Goal: Task Accomplishment & Management: Complete application form

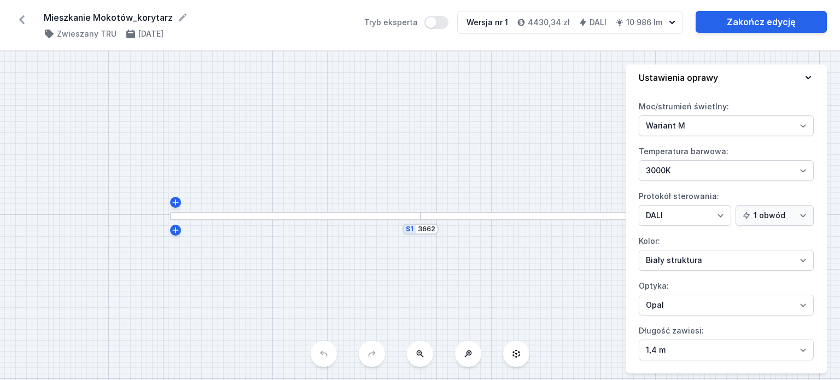
select select "M"
select select "3000"
select select "4"
select select "opal"
click at [24, 25] on icon at bounding box center [21, 19] width 17 height 17
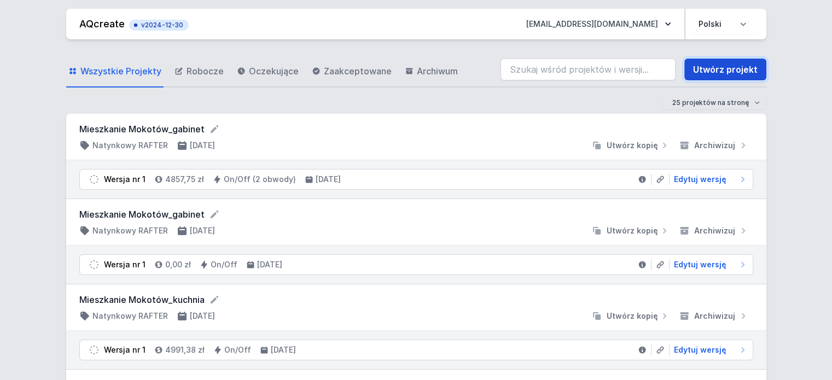
click at [703, 65] on link "Utwórz projekt" at bounding box center [725, 70] width 82 height 22
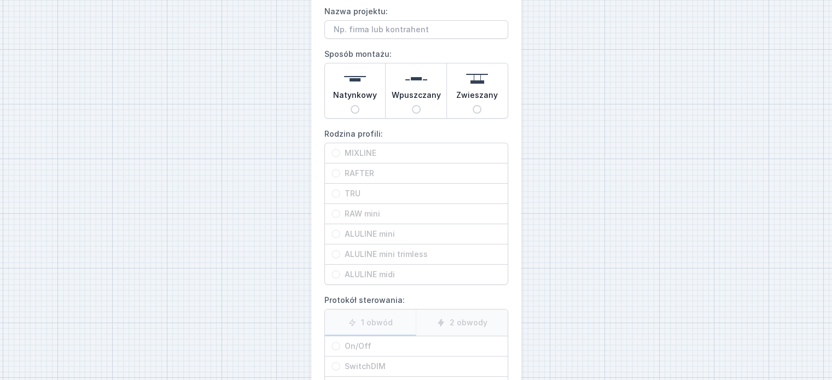
scroll to position [63, 0]
click at [420, 107] on input "Wpuszczany" at bounding box center [416, 108] width 9 height 9
radio input "true"
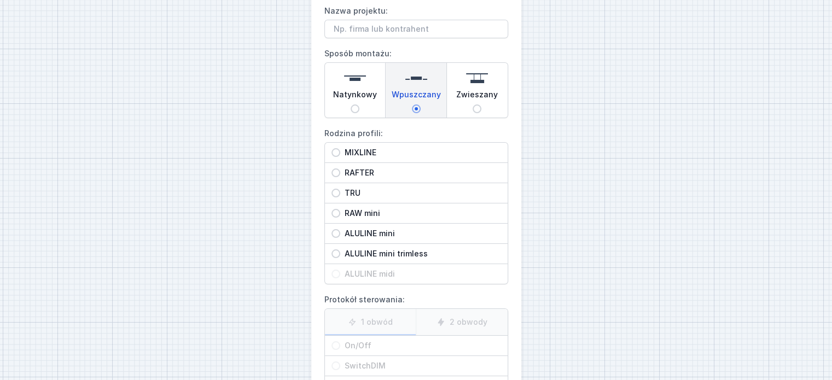
click at [381, 271] on label "ALULINE midi" at bounding box center [416, 274] width 183 height 20
click at [367, 98] on span "Natynkowy" at bounding box center [355, 96] width 44 height 15
click at [359, 104] on input "Natynkowy" at bounding box center [354, 108] width 9 height 9
radio input "true"
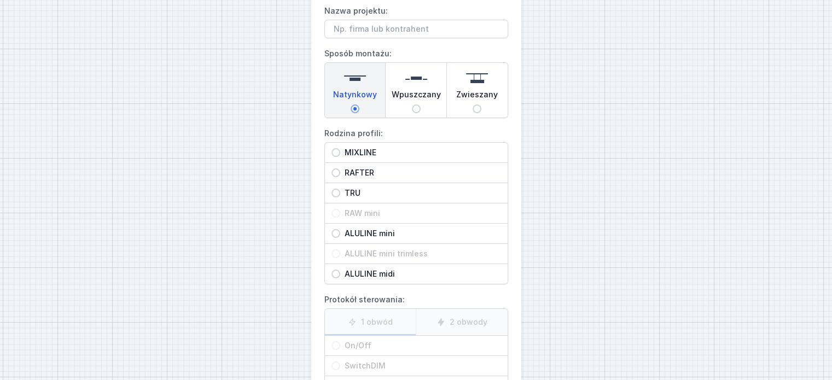
click at [400, 96] on span "Wpuszczany" at bounding box center [416, 96] width 49 height 15
click at [412, 104] on input "Wpuszczany" at bounding box center [416, 108] width 9 height 9
radio input "true"
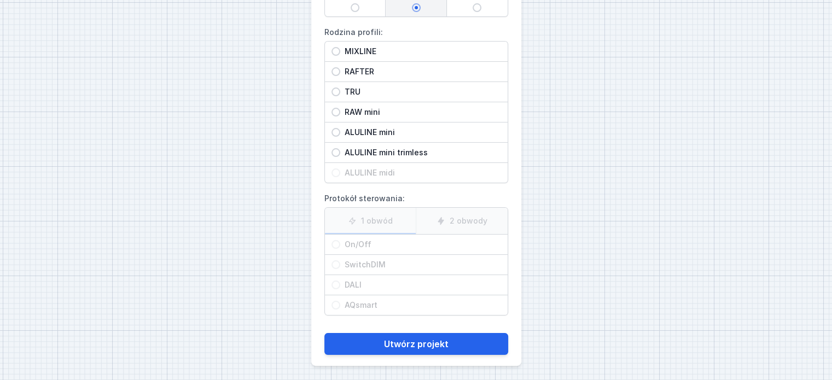
scroll to position [166, 0]
click at [440, 142] on div "ALULINE mini trimless" at bounding box center [416, 152] width 183 height 20
click at [340, 147] on input "ALULINE mini trimless" at bounding box center [335, 151] width 9 height 9
radio input "true"
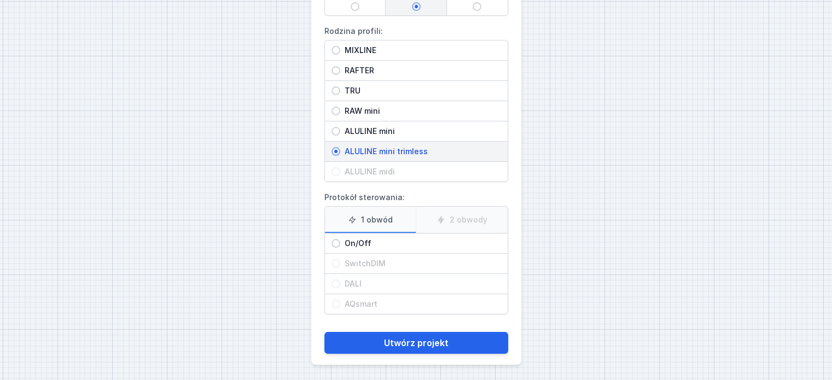
click at [384, 243] on span "On/Off" at bounding box center [420, 243] width 161 height 11
click at [340, 243] on input "On/Off" at bounding box center [335, 243] width 9 height 9
radio input "true"
click at [343, 233] on div "On/Off" at bounding box center [416, 243] width 183 height 20
click at [340, 239] on input "On/Off" at bounding box center [335, 243] width 9 height 9
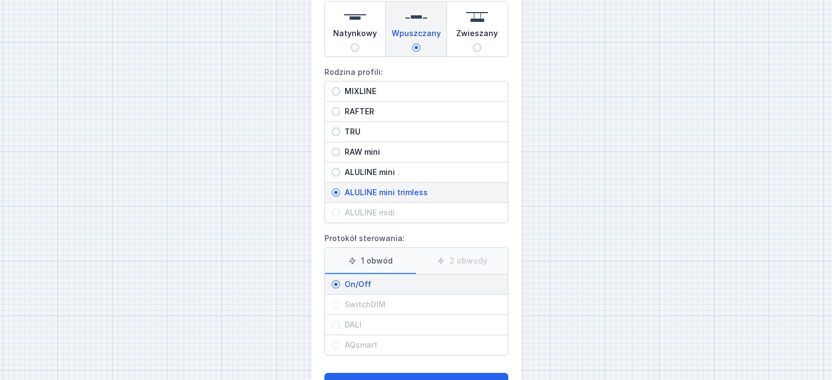
scroll to position [0, 0]
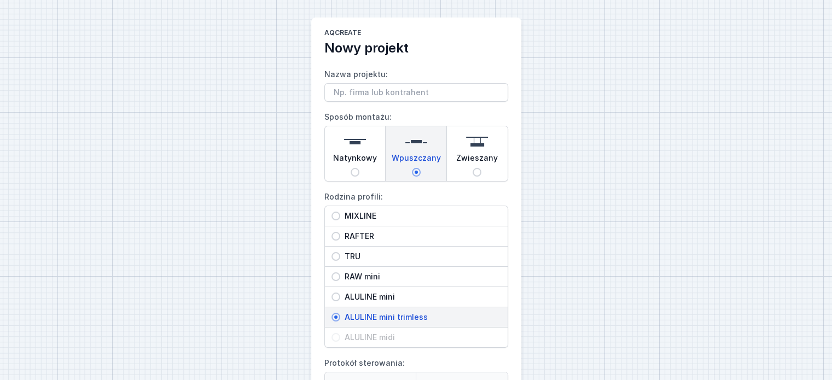
click at [359, 236] on span "RAFTER" at bounding box center [420, 236] width 161 height 11
click at [340, 236] on input "RAFTER" at bounding box center [335, 236] width 9 height 9
radio input "true"
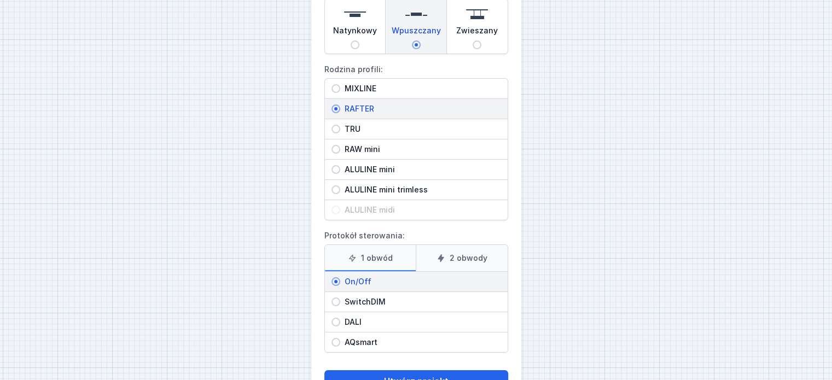
scroll to position [109, 0]
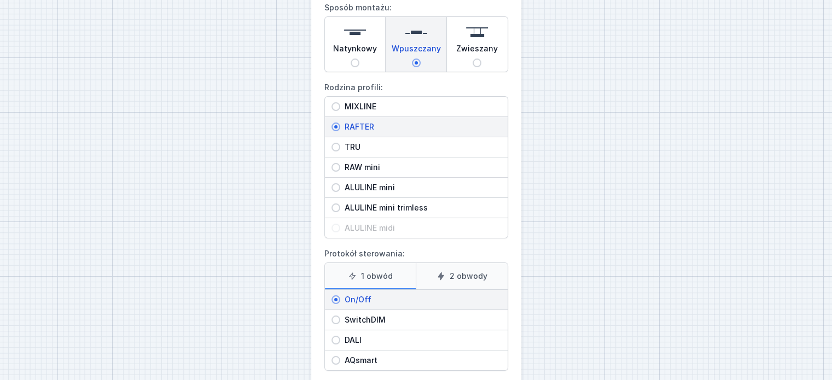
click at [347, 162] on span "RAW mini" at bounding box center [420, 167] width 161 height 11
click at [340, 163] on input "RAW mini" at bounding box center [335, 167] width 9 height 9
radio input "true"
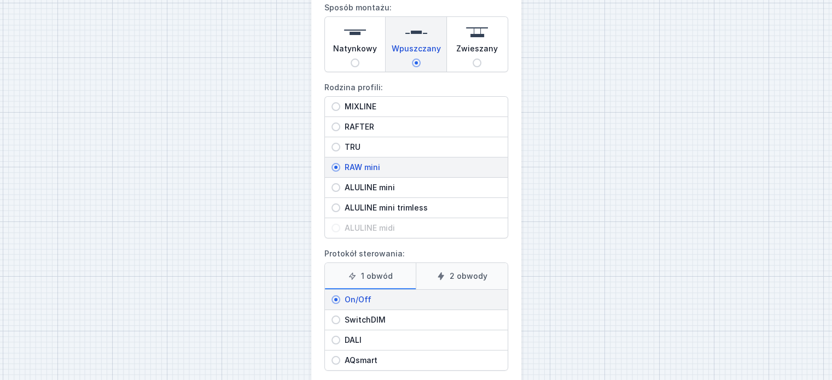
scroll to position [109, 0]
click at [410, 193] on div "ALULINE mini" at bounding box center [416, 188] width 183 height 20
click at [340, 192] on input "ALULINE mini" at bounding box center [335, 188] width 9 height 9
radio input "true"
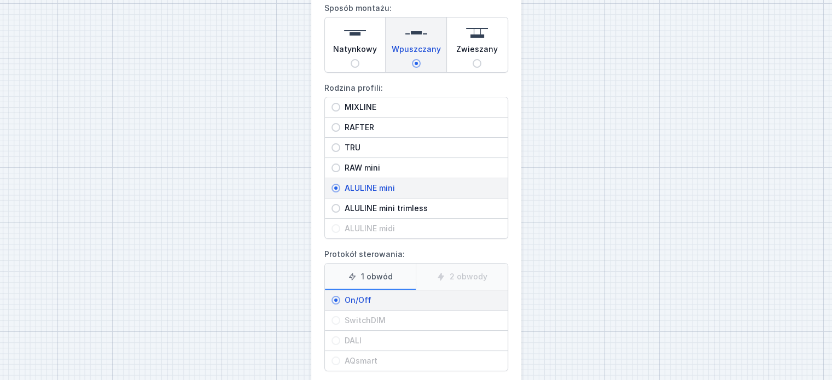
click at [410, 208] on span "ALULINE mini trimless" at bounding box center [420, 208] width 161 height 11
click at [340, 208] on input "ALULINE mini trimless" at bounding box center [335, 208] width 9 height 9
radio input "true"
click at [376, 156] on div "TRU" at bounding box center [416, 148] width 183 height 20
click at [340, 152] on input "TRU" at bounding box center [335, 147] width 9 height 9
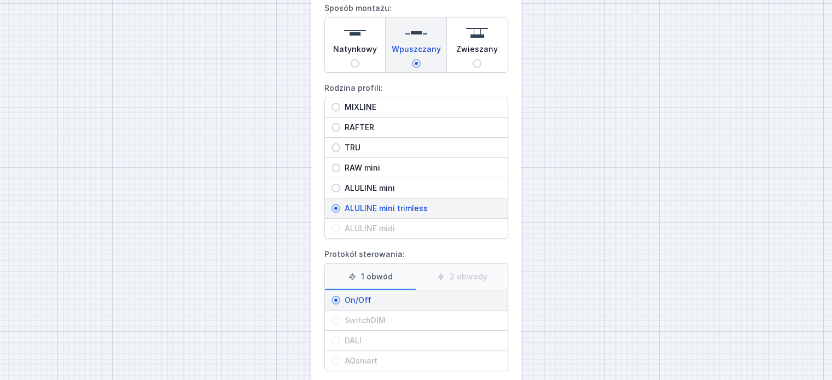
radio input "true"
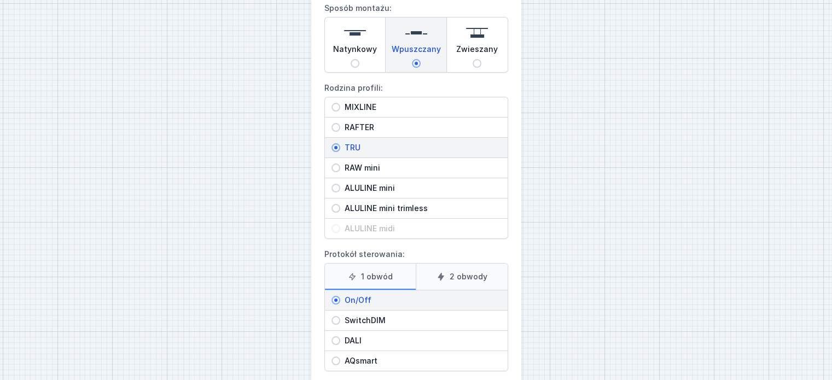
click at [378, 177] on div "RAW mini" at bounding box center [416, 168] width 183 height 20
click at [340, 172] on input "RAW mini" at bounding box center [335, 167] width 9 height 9
radio input "true"
click at [373, 155] on div "TRU" at bounding box center [416, 148] width 183 height 20
click at [340, 152] on input "TRU" at bounding box center [335, 147] width 9 height 9
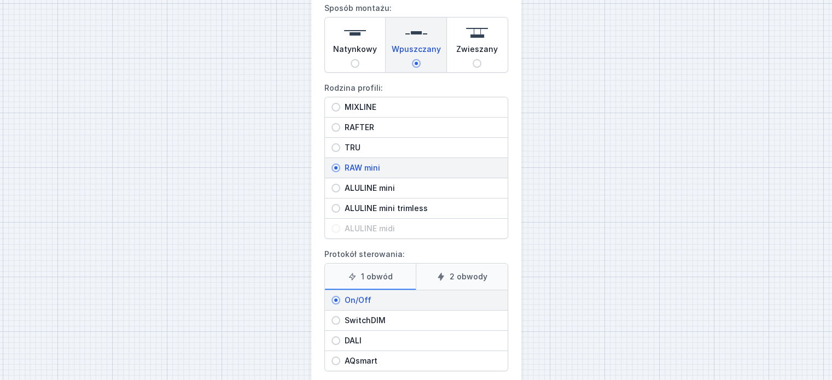
radio input "true"
click at [360, 126] on span "RAFTER" at bounding box center [420, 127] width 161 height 11
click at [340, 126] on input "RAFTER" at bounding box center [335, 127] width 9 height 9
radio input "true"
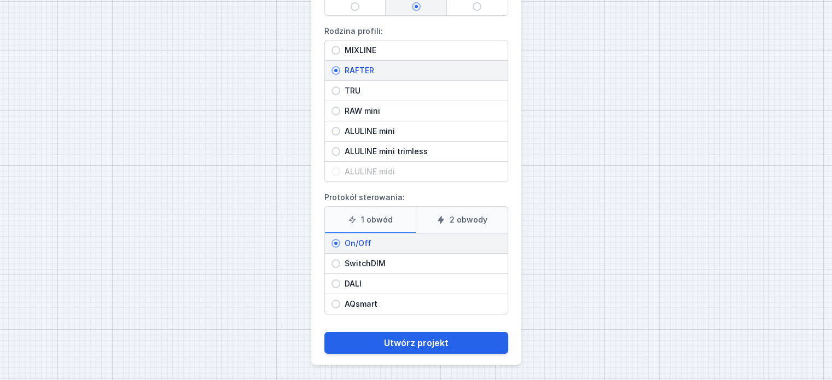
click at [363, 299] on span "AQsmart" at bounding box center [420, 304] width 161 height 11
click at [340, 300] on input "AQsmart" at bounding box center [335, 304] width 9 height 9
radio input "true"
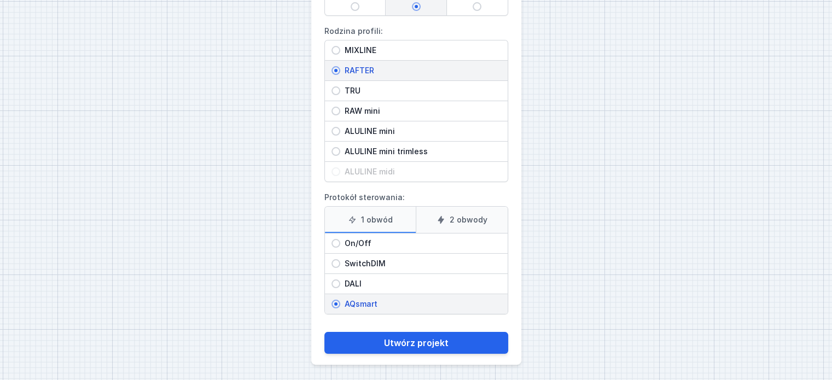
scroll to position [111, 0]
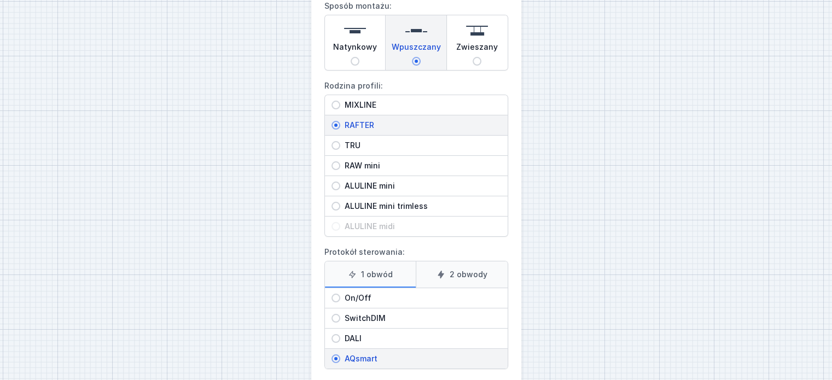
click at [400, 185] on span "ALULINE mini" at bounding box center [420, 185] width 161 height 11
click at [340, 185] on input "ALULINE mini" at bounding box center [335, 186] width 9 height 9
radio input "true"
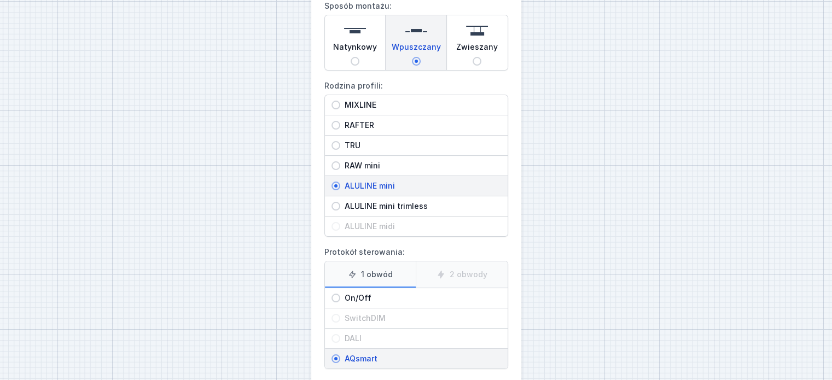
click at [400, 203] on span "ALULINE mini trimless" at bounding box center [420, 206] width 161 height 11
click at [340, 203] on input "ALULINE mini trimless" at bounding box center [335, 206] width 9 height 9
radio input "true"
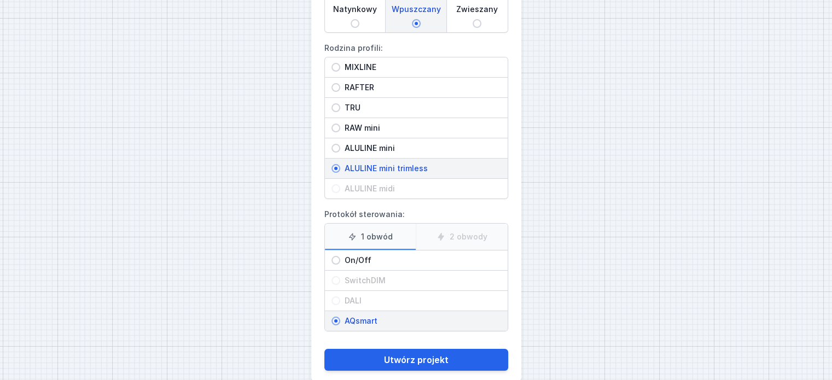
scroll to position [166, 0]
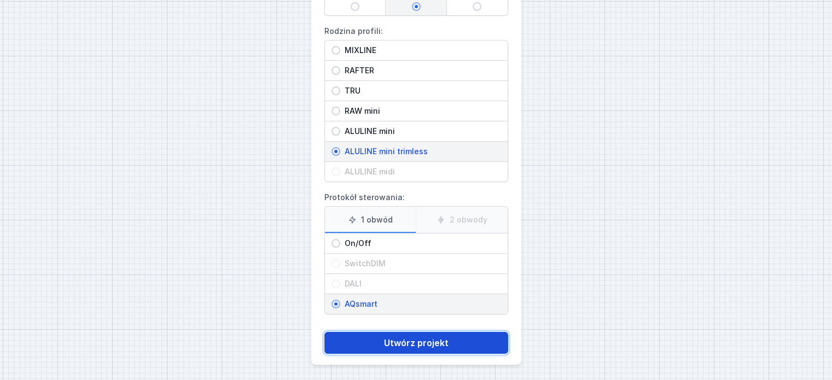
click at [384, 340] on button "Utwórz projekt" at bounding box center [416, 343] width 184 height 22
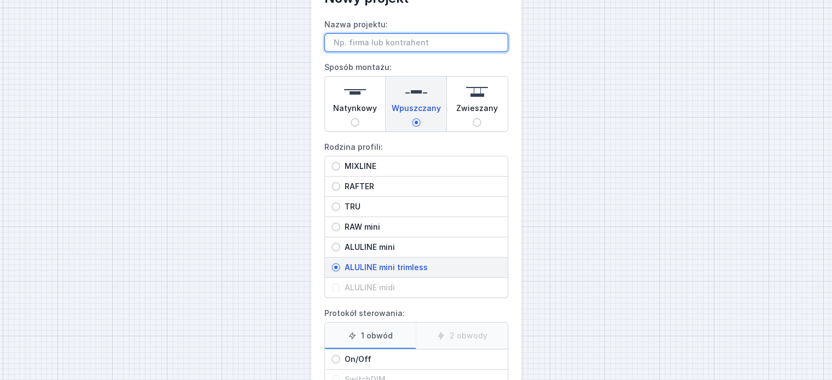
scroll to position [2, 0]
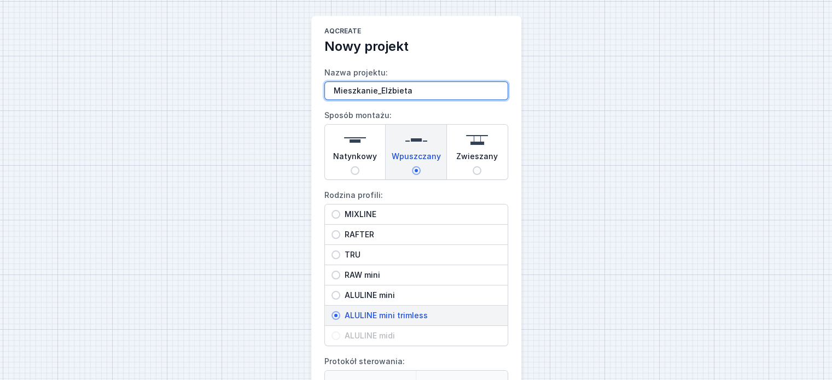
drag, startPoint x: 399, startPoint y: 93, endPoint x: 428, endPoint y: 87, distance: 29.6
click at [428, 87] on input "Mieszkanie_Elżbieta" at bounding box center [416, 90] width 184 height 19
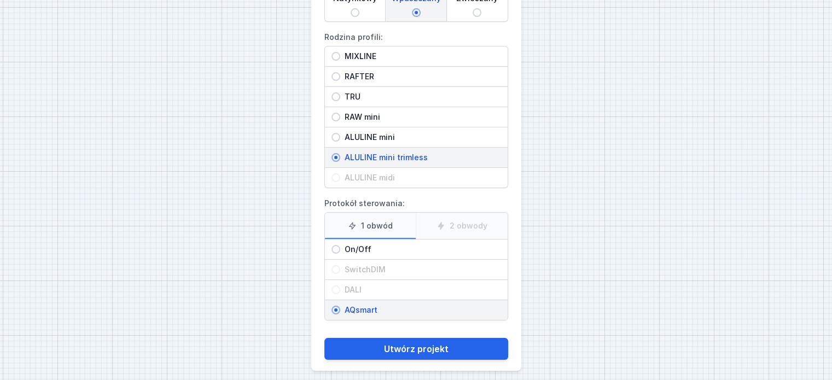
scroll to position [166, 0]
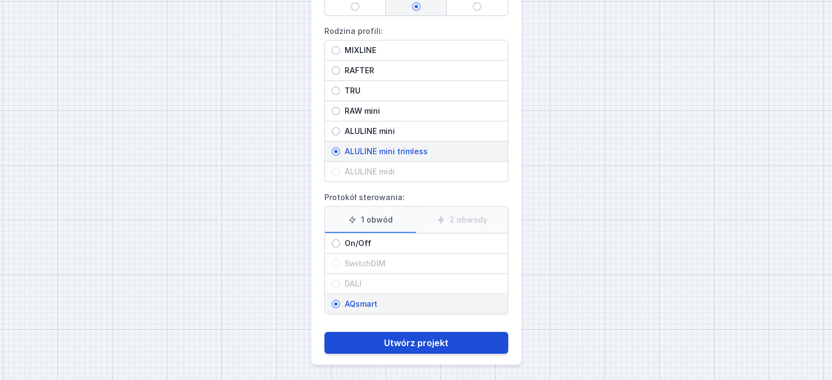
type input "Mieszkanie_Elżbieta_Gluchowska"
click at [384, 341] on button "Utwórz projekt" at bounding box center [416, 343] width 184 height 22
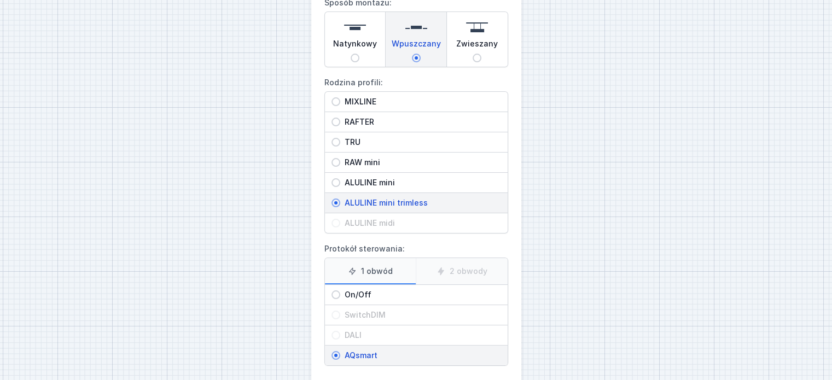
scroll to position [166, 0]
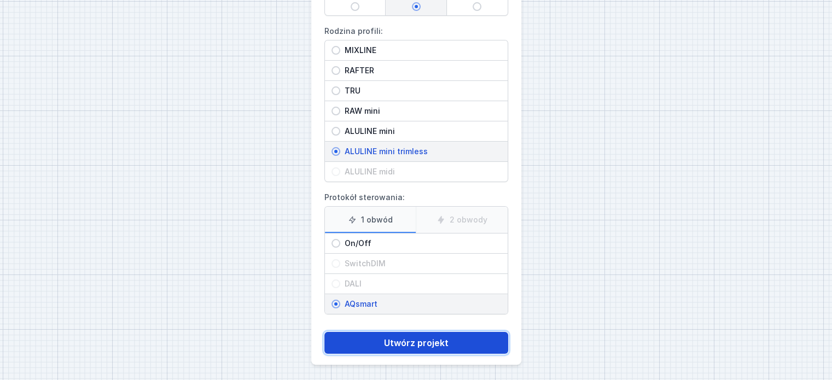
click at [420, 338] on button "Utwórz projekt" at bounding box center [416, 343] width 184 height 22
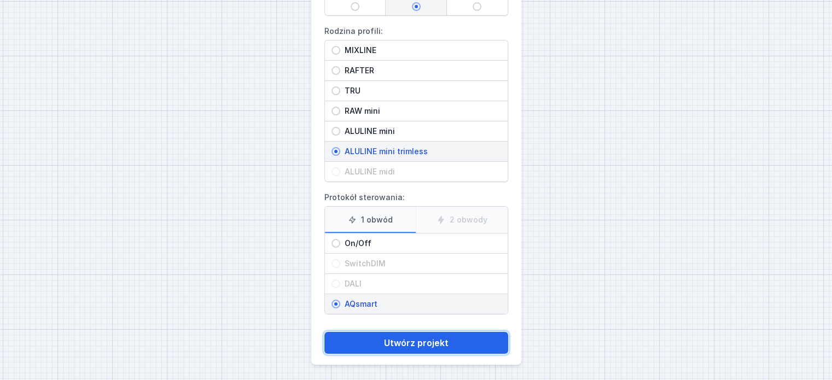
scroll to position [111, 0]
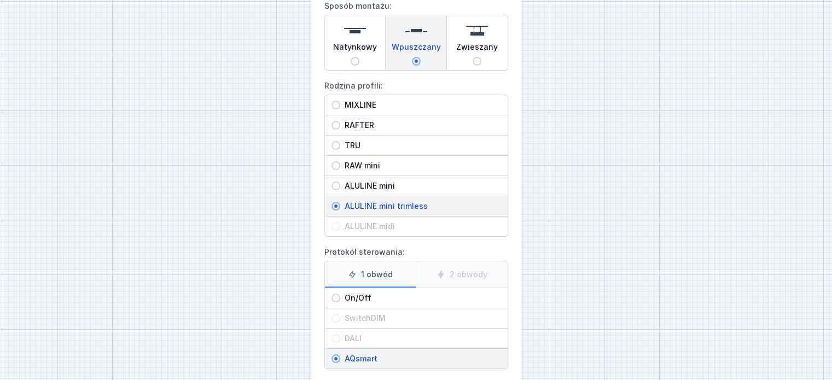
click at [376, 183] on span "ALULINE mini" at bounding box center [420, 185] width 161 height 11
click at [340, 183] on input "ALULINE mini" at bounding box center [335, 186] width 9 height 9
radio input "true"
click at [372, 295] on span "On/Off" at bounding box center [420, 298] width 161 height 11
click at [340, 295] on input "On/Off" at bounding box center [335, 298] width 9 height 9
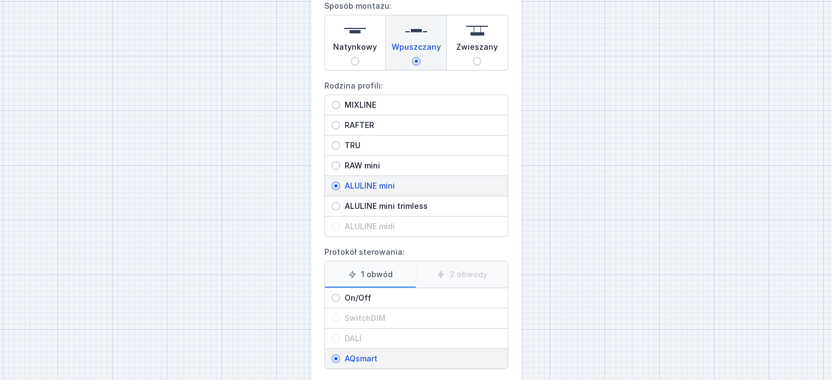
radio input "true"
click at [371, 346] on label "DALI" at bounding box center [416, 339] width 183 height 20
click at [365, 149] on span "TRU" at bounding box center [420, 145] width 161 height 11
click at [340, 149] on input "TRU" at bounding box center [335, 145] width 9 height 9
radio input "true"
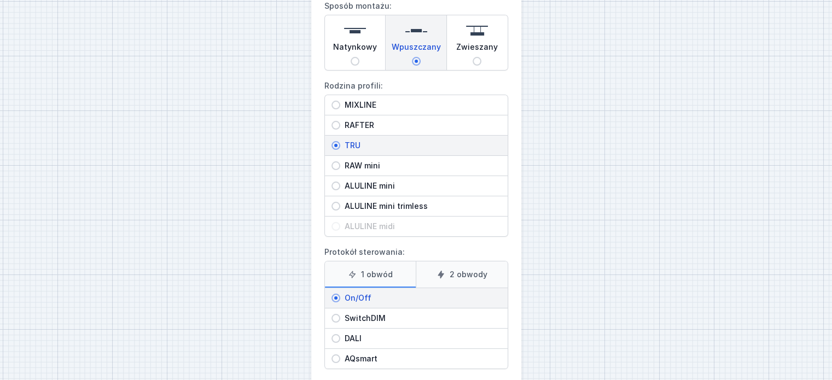
click at [365, 355] on span "AQsmart" at bounding box center [420, 358] width 161 height 11
click at [340, 355] on input "AQsmart" at bounding box center [335, 358] width 9 height 9
radio input "true"
click at [372, 177] on div "ALULINE mini" at bounding box center [416, 186] width 183 height 20
click at [340, 182] on input "ALULINE mini" at bounding box center [335, 186] width 9 height 9
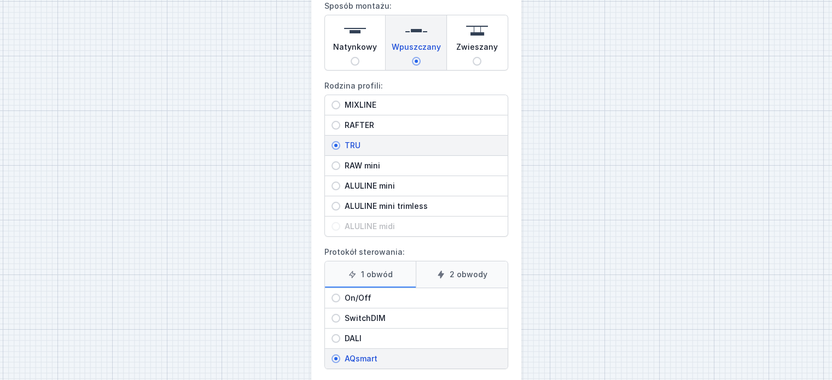
radio input "true"
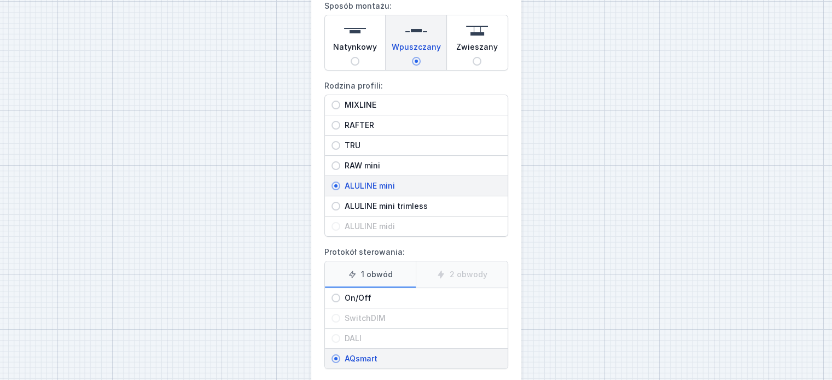
click at [382, 197] on div "ALULINE mini trimless" at bounding box center [416, 206] width 183 height 20
click at [340, 202] on input "ALULINE mini trimless" at bounding box center [335, 206] width 9 height 9
radio input "true"
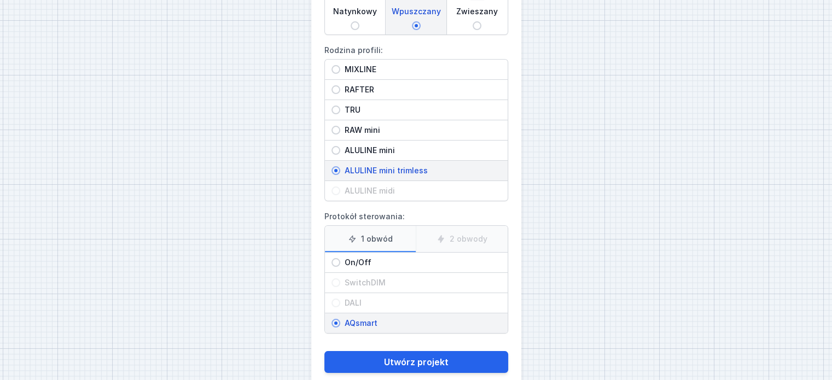
scroll to position [166, 0]
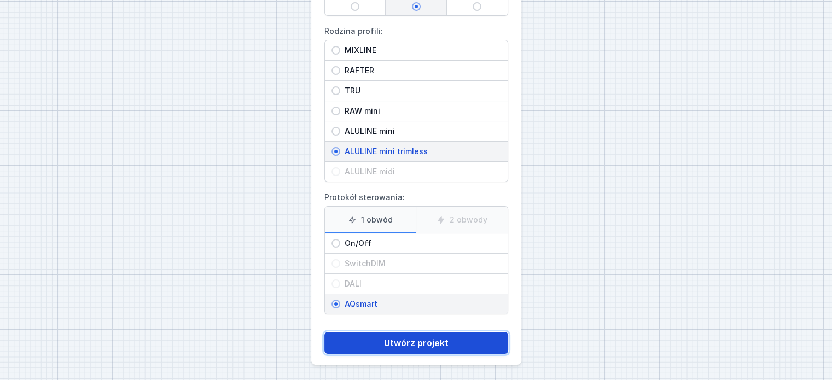
click at [396, 343] on button "Utwórz projekt" at bounding box center [416, 343] width 184 height 22
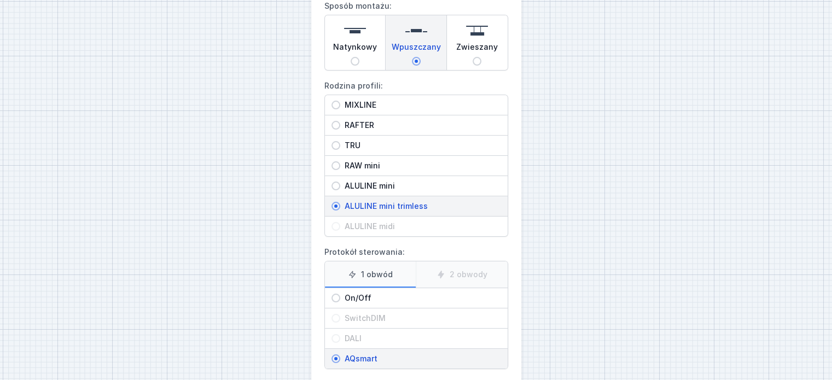
click at [383, 185] on span "ALULINE mini" at bounding box center [420, 185] width 161 height 11
click at [340, 185] on input "ALULINE mini" at bounding box center [335, 186] width 9 height 9
radio input "true"
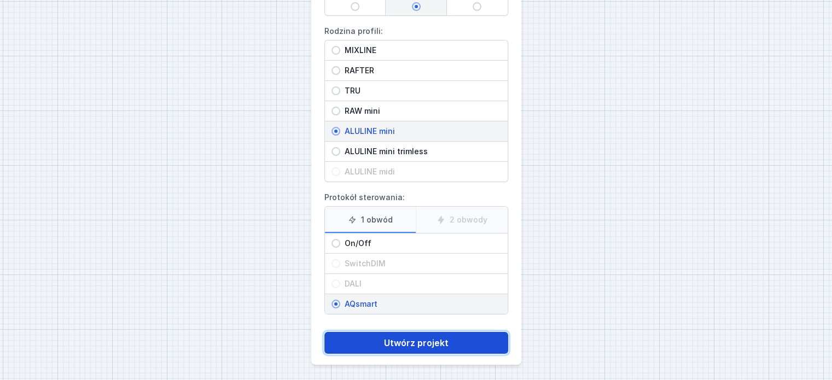
click at [363, 332] on button "Utwórz projekt" at bounding box center [416, 343] width 184 height 22
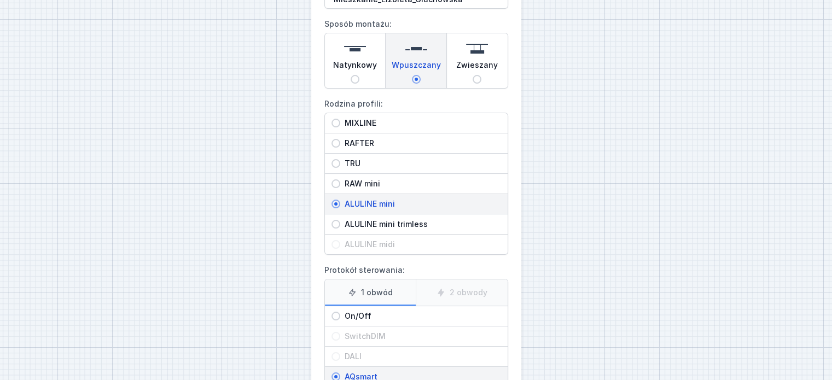
scroll to position [111, 0]
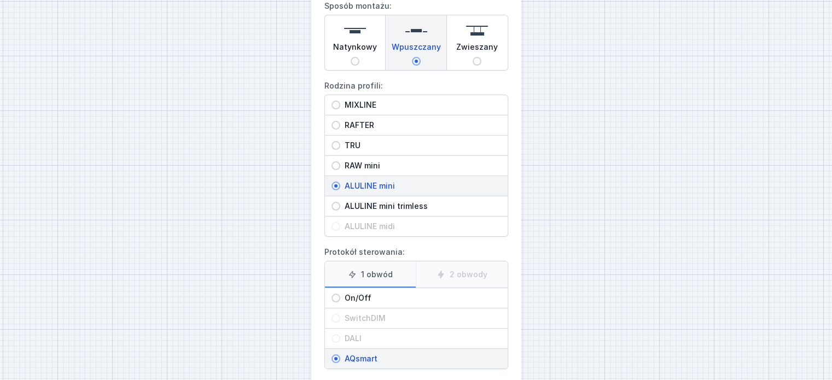
click at [376, 205] on span "ALULINE mini trimless" at bounding box center [420, 206] width 161 height 11
click at [340, 205] on input "ALULINE mini trimless" at bounding box center [335, 206] width 9 height 9
radio input "true"
click at [365, 289] on div "On/Off" at bounding box center [416, 298] width 183 height 20
click at [340, 294] on input "On/Off" at bounding box center [335, 298] width 9 height 9
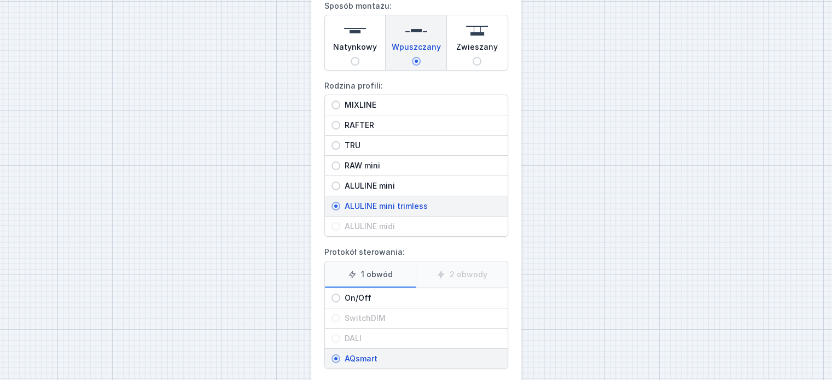
radio input "true"
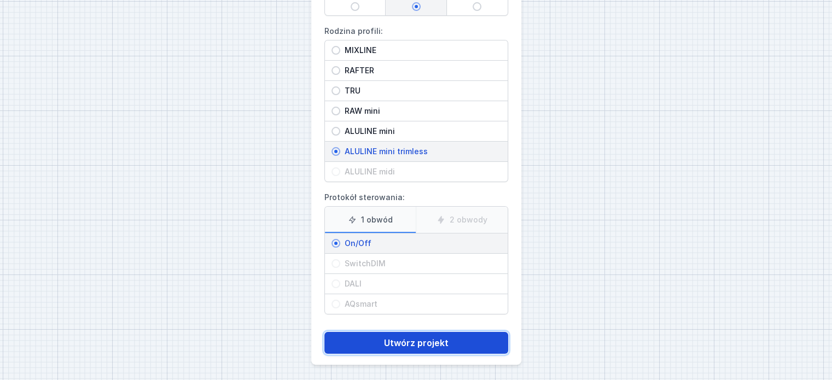
click at [397, 344] on button "Utwórz projekt" at bounding box center [416, 343] width 184 height 22
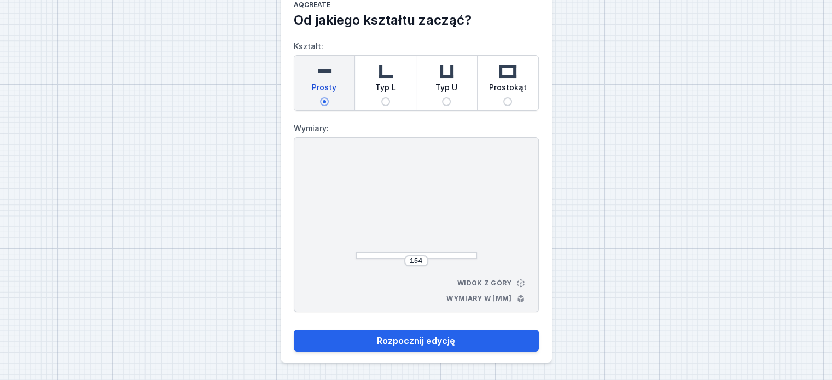
scroll to position [27, 0]
click at [377, 101] on div "Typ L" at bounding box center [385, 83] width 61 height 55
click at [381, 101] on input "Typ L" at bounding box center [385, 102] width 9 height 9
radio input "true"
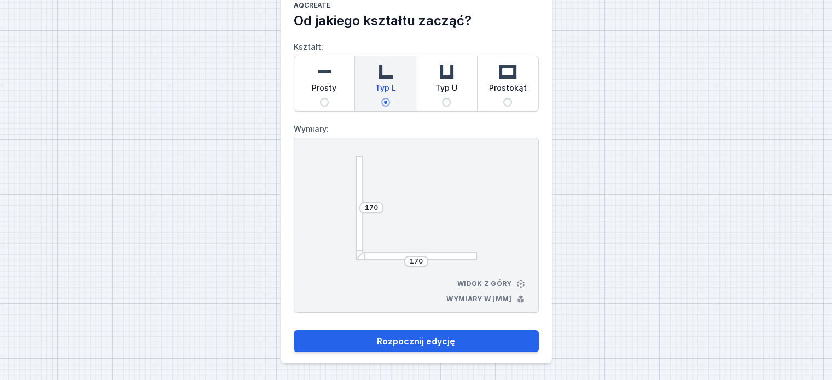
drag, startPoint x: 476, startPoint y: 183, endPoint x: 483, endPoint y: 211, distance: 28.9
click at [483, 211] on div "170 170 Widok z góry Wymiary w [mm]" at bounding box center [416, 225] width 245 height 175
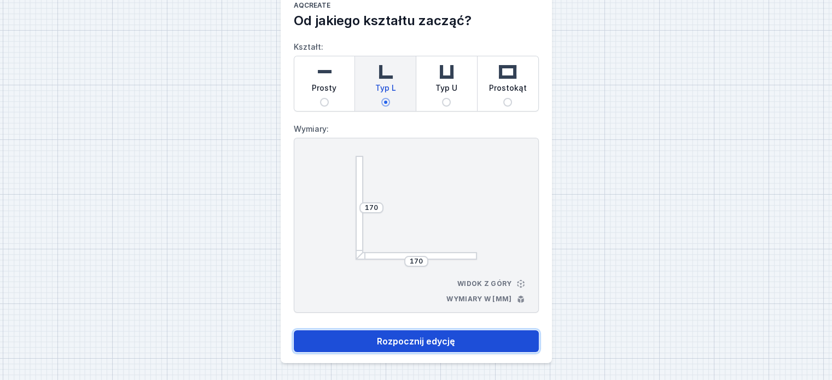
click at [441, 343] on button "Rozpocznij edycję" at bounding box center [416, 341] width 245 height 22
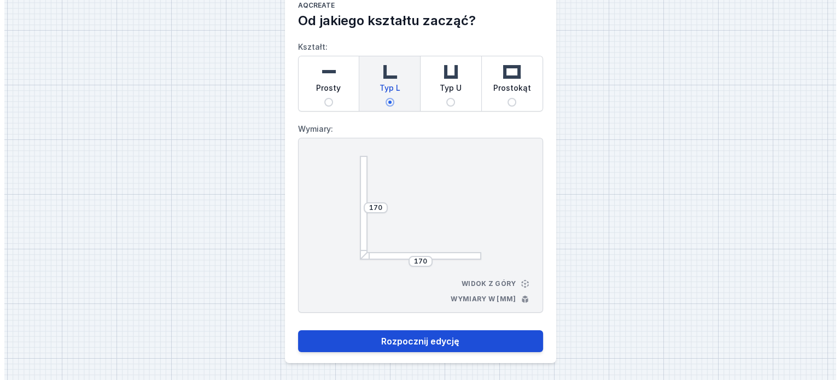
select select "3000"
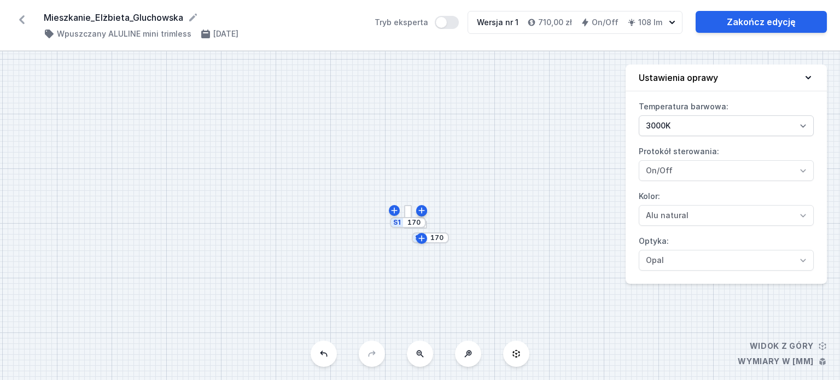
click at [505, 189] on div "S2 170 S1 170" at bounding box center [420, 215] width 840 height 329
click at [712, 115] on label "Temperatura barwowa: 2700K 3000K" at bounding box center [726, 117] width 175 height 38
click at [712, 115] on select "2700K 3000K" at bounding box center [726, 125] width 175 height 21
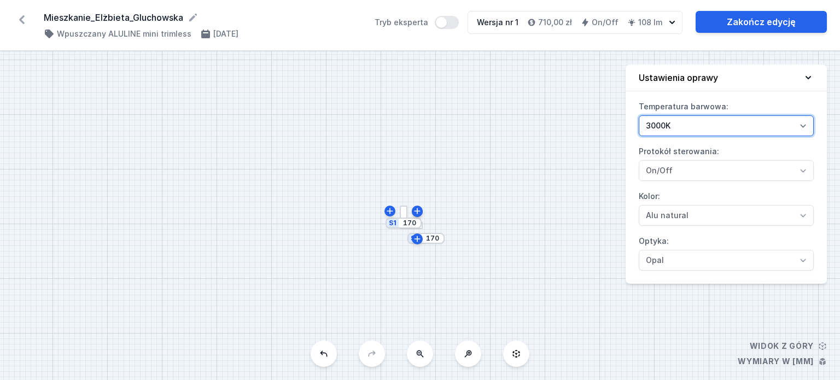
click at [714, 118] on select "2700K 3000K" at bounding box center [726, 125] width 175 height 21
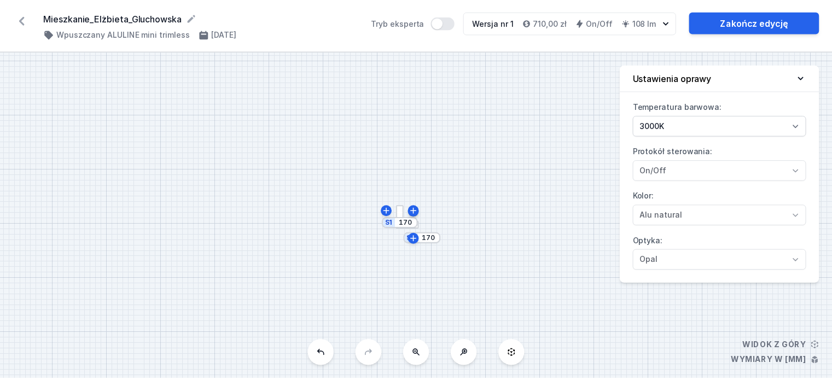
scroll to position [166, 0]
